Goal: Information Seeking & Learning: Learn about a topic

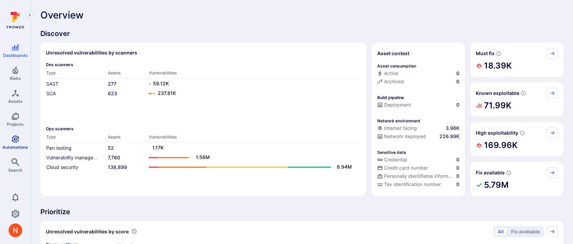
click at [15, 141] on icon "Automations" at bounding box center [15, 138] width 7 height 7
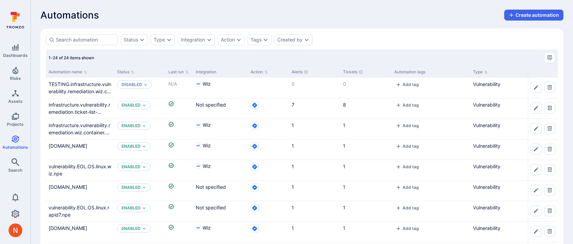
click at [114, 71] on div "Automation name" at bounding box center [80, 72] width 68 height 12
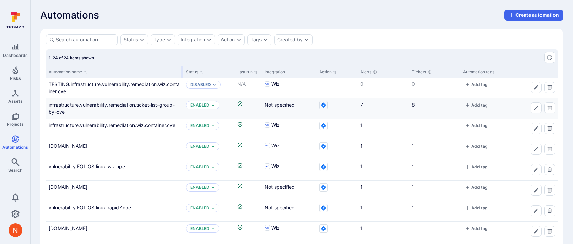
drag, startPoint x: 113, startPoint y: 71, endPoint x: 172, endPoint y: 105, distance: 68.3
click at [182, 74] on div at bounding box center [182, 72] width 1 height 12
click at [192, 40] on div "Integration" at bounding box center [193, 39] width 24 height 5
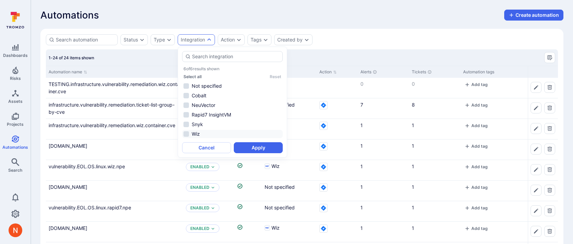
click at [197, 131] on li "Wiz" at bounding box center [232, 134] width 101 height 8
click at [248, 148] on button "Apply" at bounding box center [258, 147] width 49 height 11
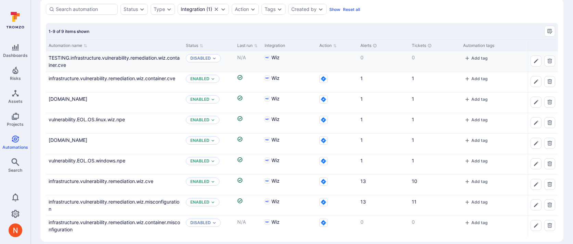
scroll to position [38, 0]
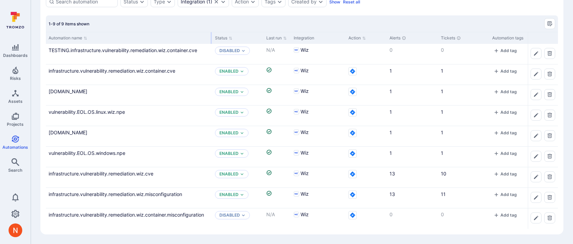
drag, startPoint x: 182, startPoint y: 35, endPoint x: 213, endPoint y: 36, distance: 30.5
click at [212, 36] on div at bounding box center [211, 38] width 1 height 12
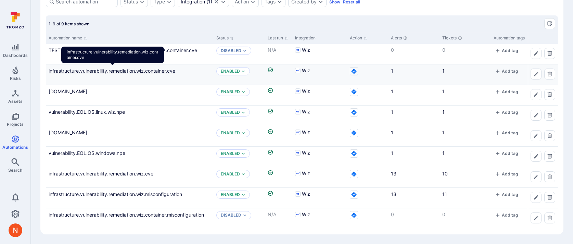
click at [129, 71] on link "infrastructure.vulnerability.remediation.wiz.container.cve" at bounding box center [112, 71] width 127 height 6
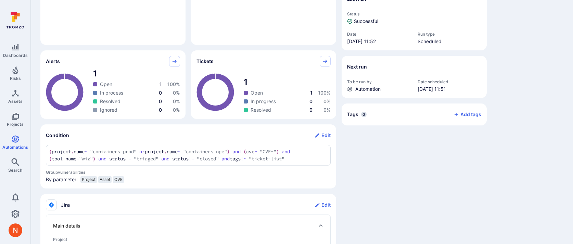
scroll to position [150, 0]
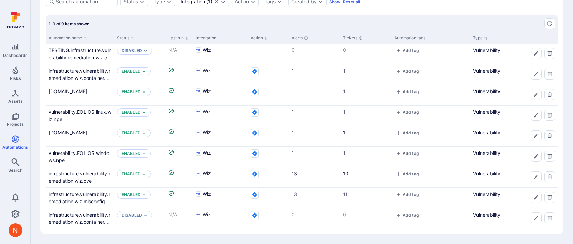
scroll to position [38, 0]
click at [87, 93] on link "vulnerability.EOL.OS.linux.wiz.prod" at bounding box center [68, 91] width 39 height 6
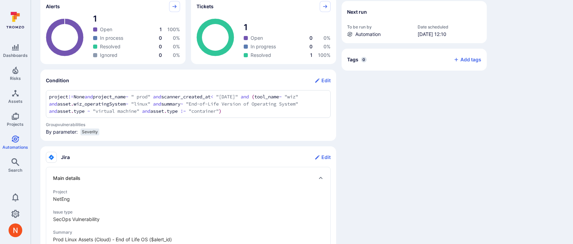
scroll to position [199, 0]
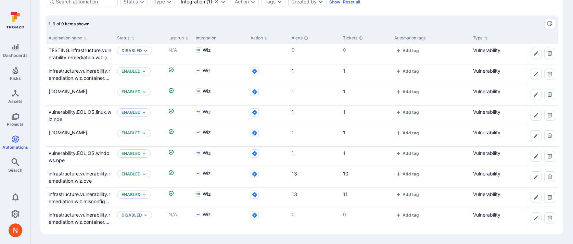
scroll to position [38, 0]
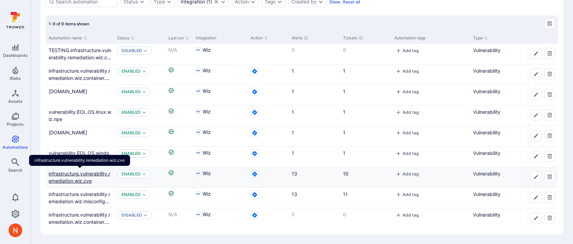
click at [93, 172] on link "infrastructure.vulnerability.remediation.wiz.cve" at bounding box center [80, 176] width 62 height 13
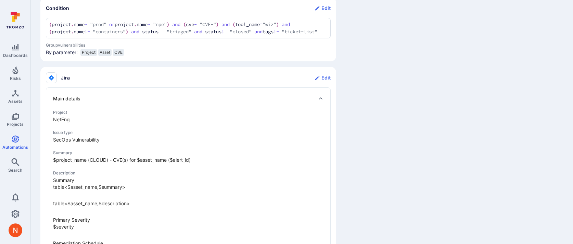
scroll to position [201, 0]
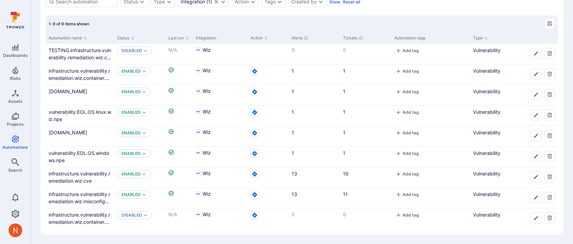
scroll to position [38, 0]
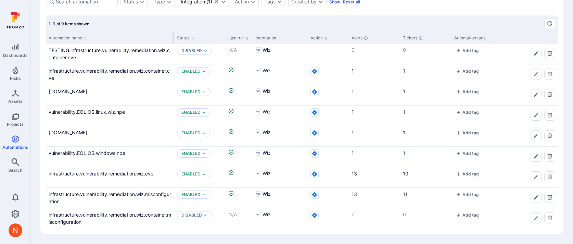
drag, startPoint x: 113, startPoint y: 39, endPoint x: 173, endPoint y: 38, distance: 60.6
click at [173, 38] on div at bounding box center [173, 38] width 1 height 12
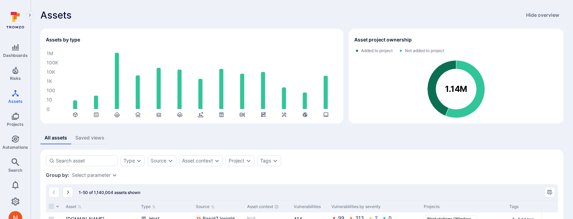
scroll to position [113, 0]
